Goal: Task Accomplishment & Management: Manage account settings

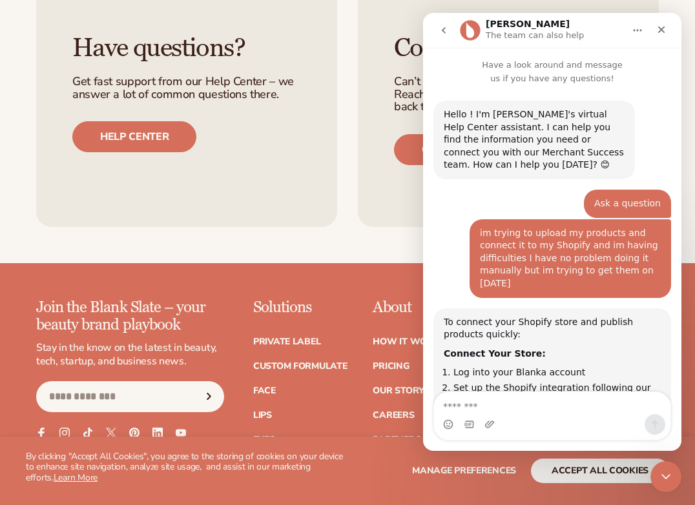
scroll to position [2, 0]
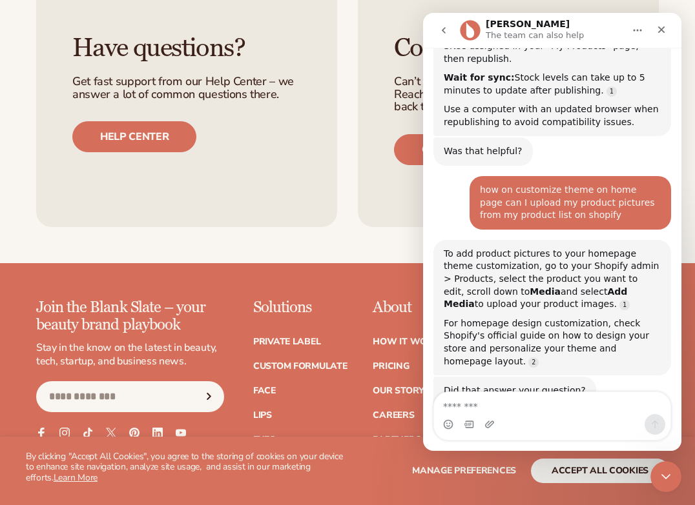
click at [530, 409] on textarea "Message…" at bounding box center [552, 403] width 236 height 22
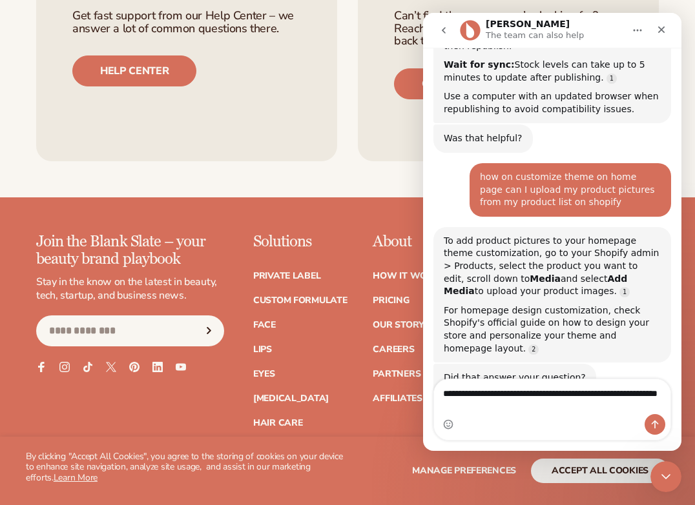
type textarea "**********"
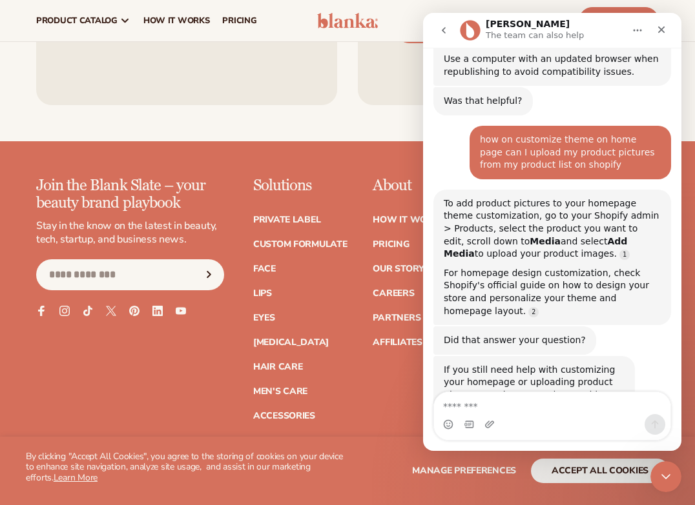
scroll to position [9678, 0]
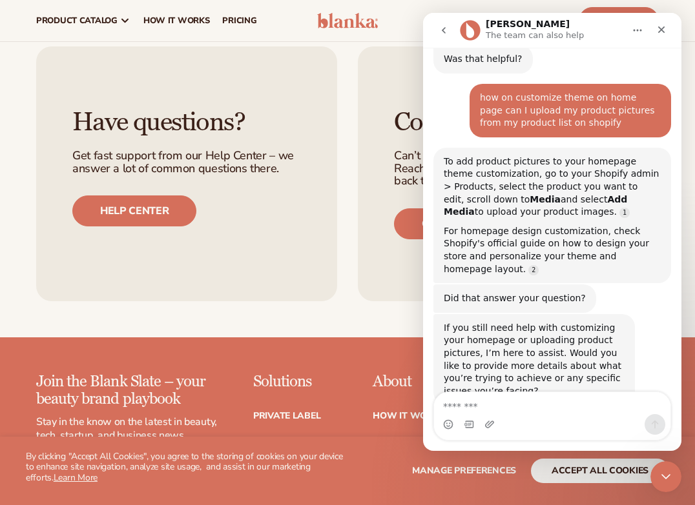
click at [511, 405] on textarea "Message…" at bounding box center [552, 403] width 236 height 22
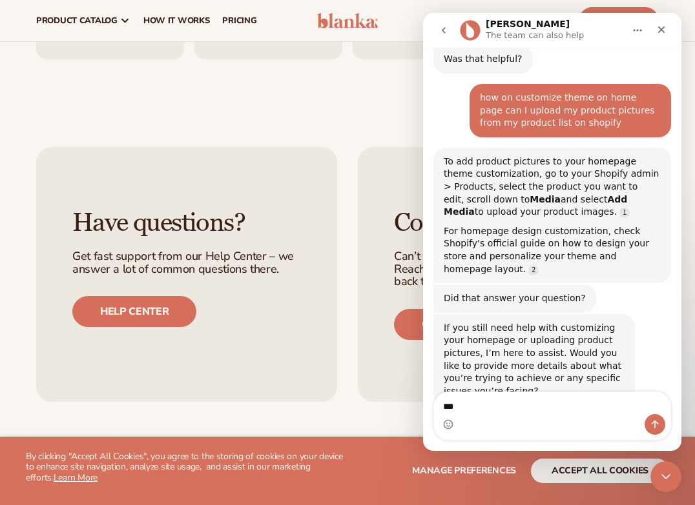
type textarea "****"
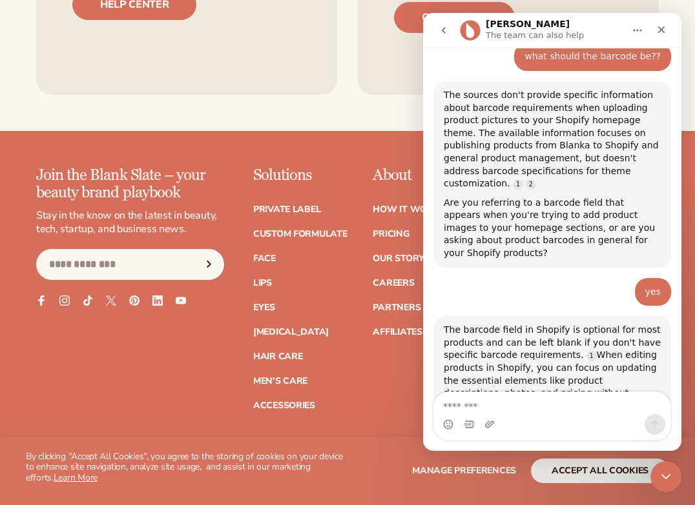
scroll to position [10143, 0]
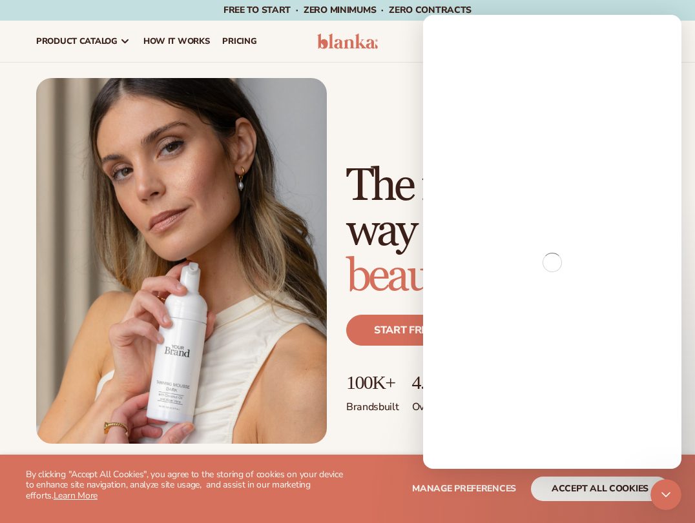
click at [401, 64] on div "Just add your brand. Blanka handles the rest. beauty,[MEDICAL_DATA],wellness,ma…" at bounding box center [347, 261] width 695 height 397
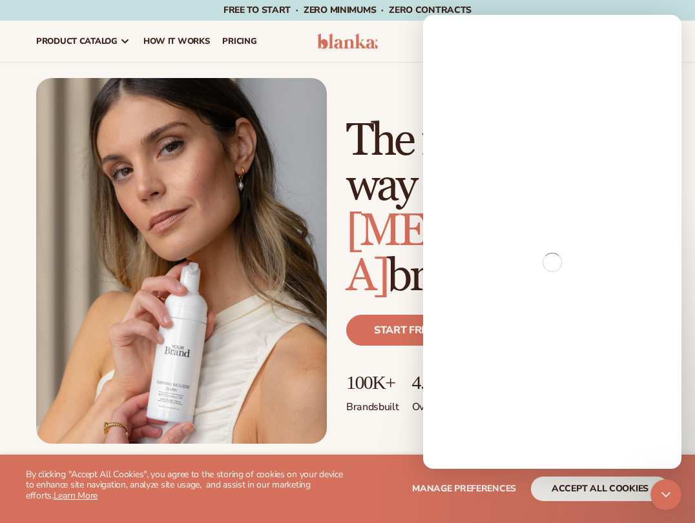
click at [397, 43] on div "resources connect your store" at bounding box center [528, 41] width 274 height 41
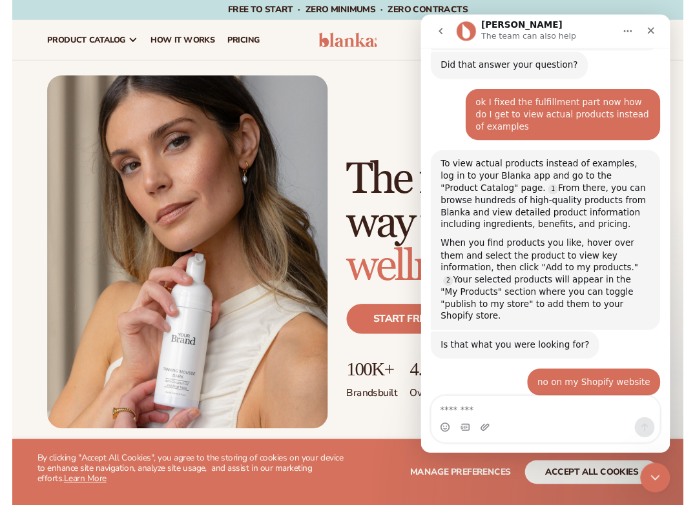
scroll to position [9851, 0]
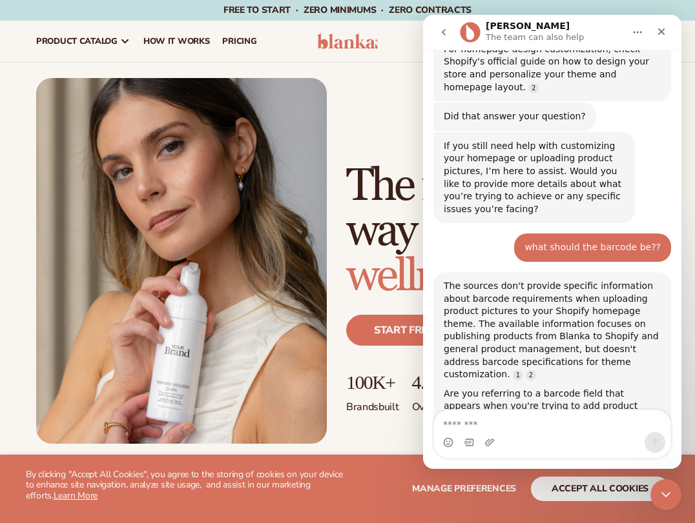
click at [670, 497] on icon "Close Intercom Messenger" at bounding box center [665, 494] width 15 height 15
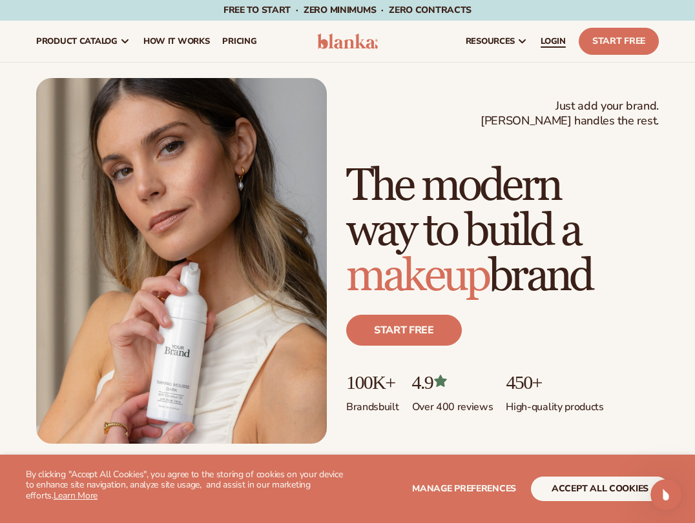
click at [557, 41] on span "LOGIN" at bounding box center [552, 41] width 25 height 10
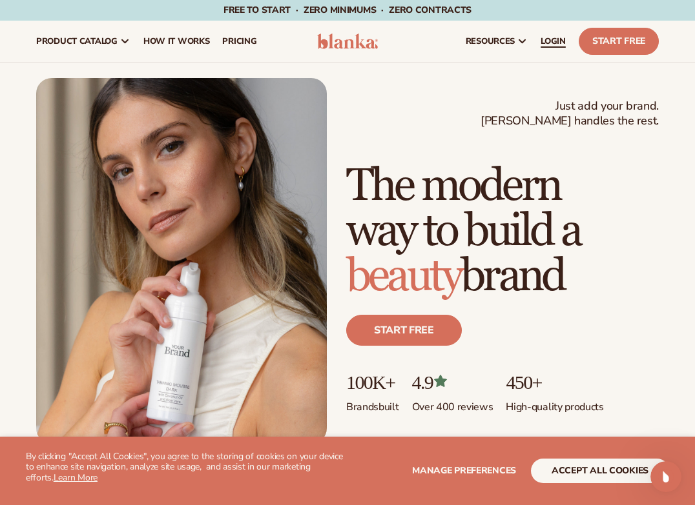
scroll to position [0, 0]
